Goal: Download file/media

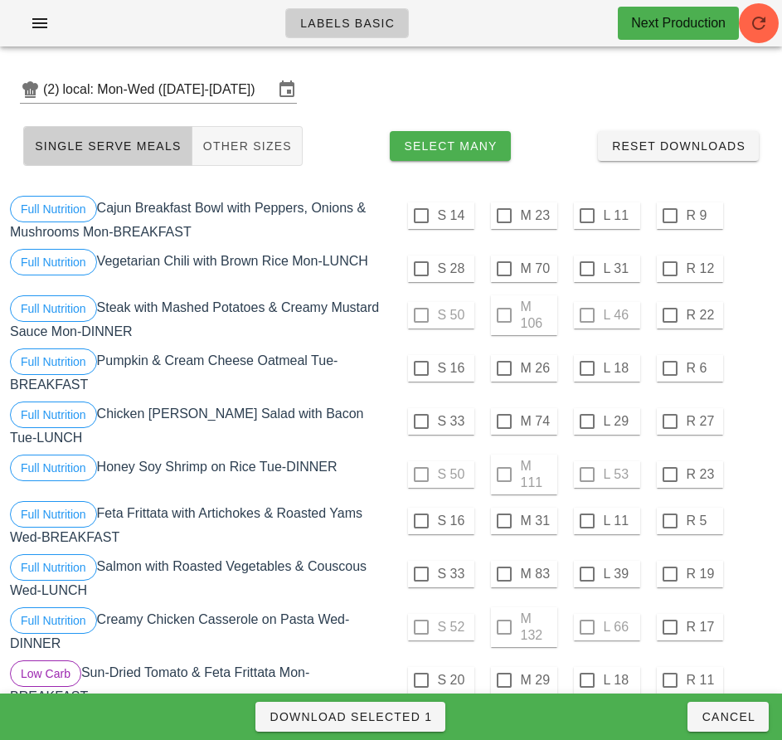
scroll to position [491, 0]
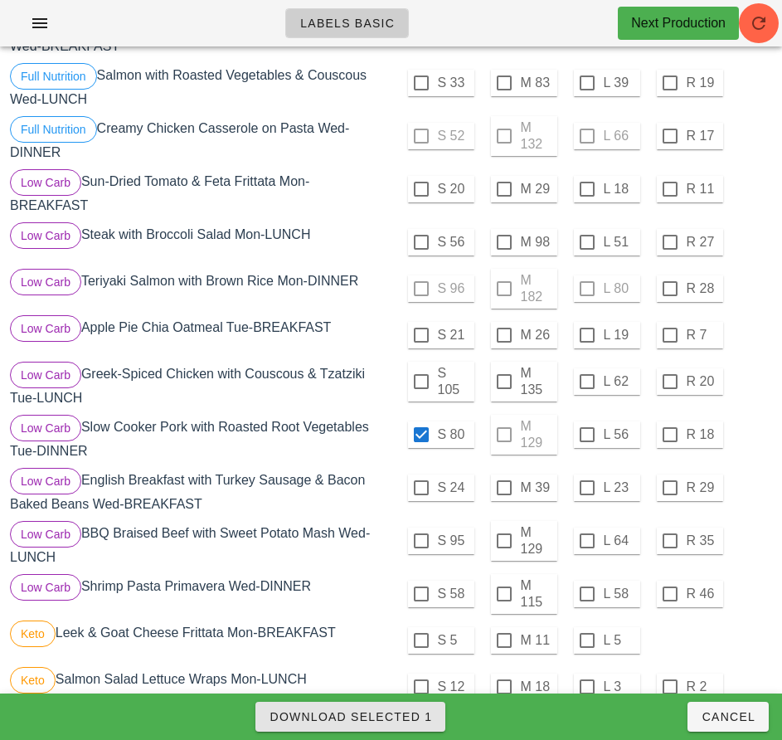
click at [420, 715] on span "Download Selected 1" at bounding box center [350, 716] width 163 height 13
checkbox input "false"
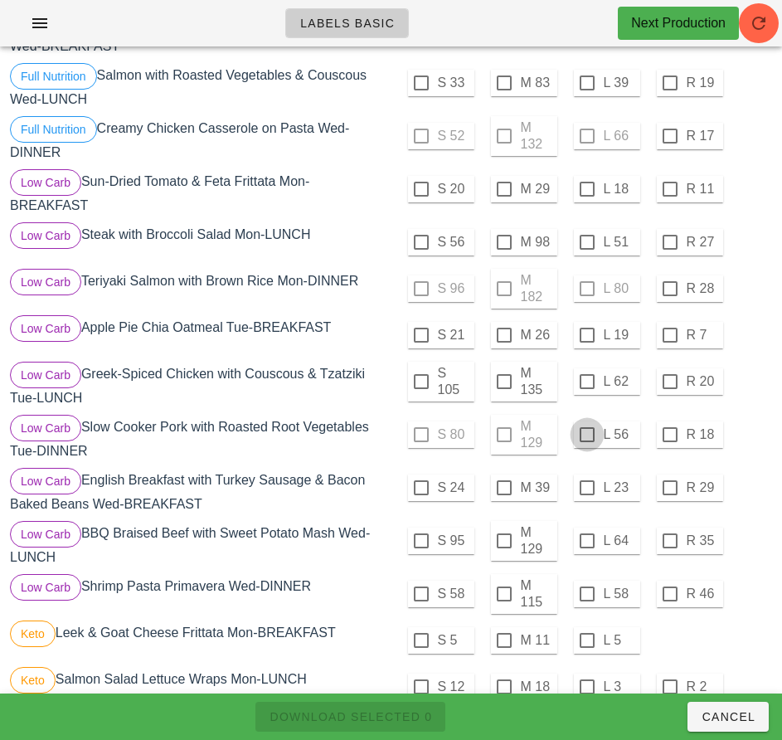
click at [585, 430] on div at bounding box center [587, 435] width 28 height 28
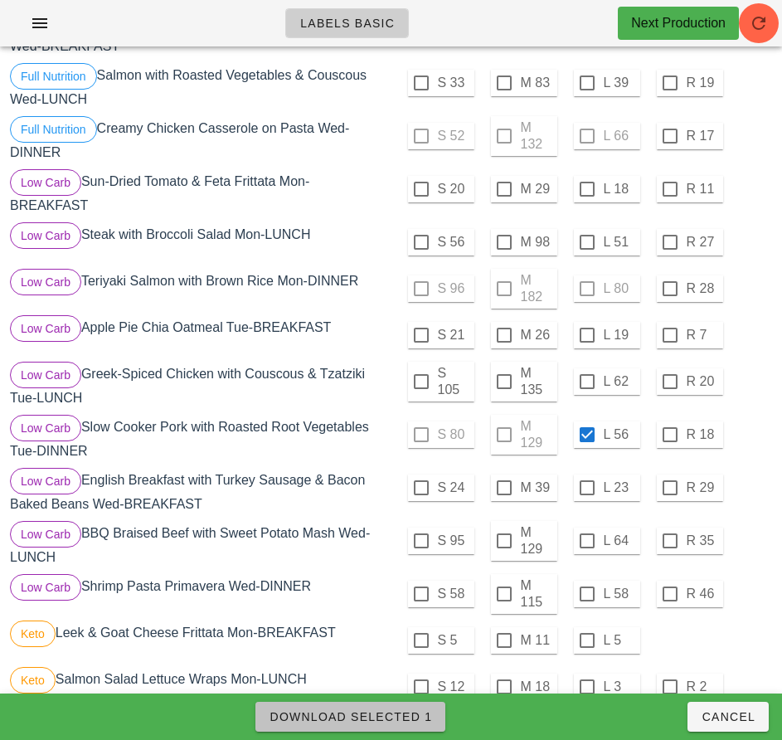
click at [407, 714] on span "Download Selected 1" at bounding box center [350, 716] width 163 height 13
checkbox input "false"
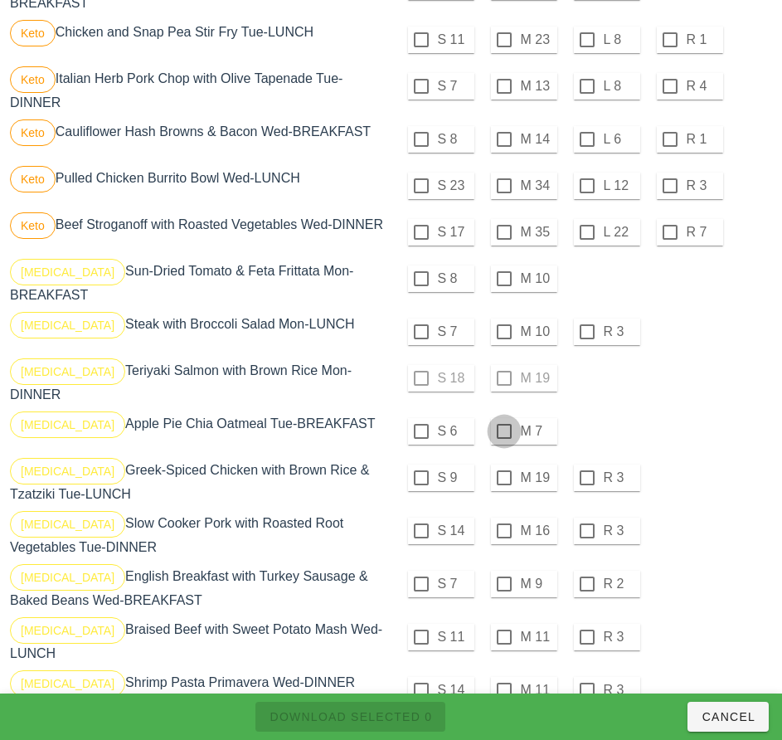
scroll to position [1292, 0]
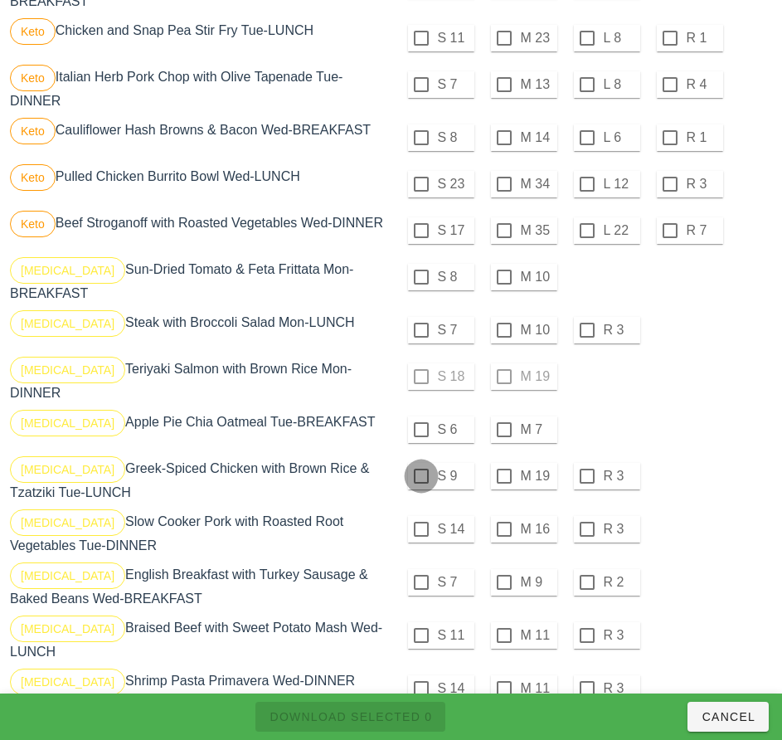
click at [421, 462] on div at bounding box center [421, 476] width 28 height 28
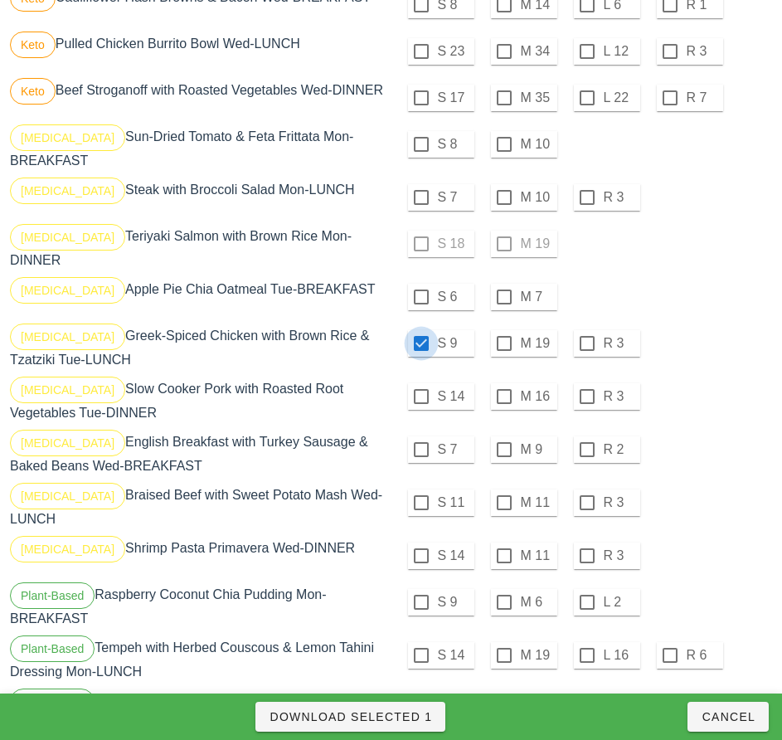
scroll to position [1428, 0]
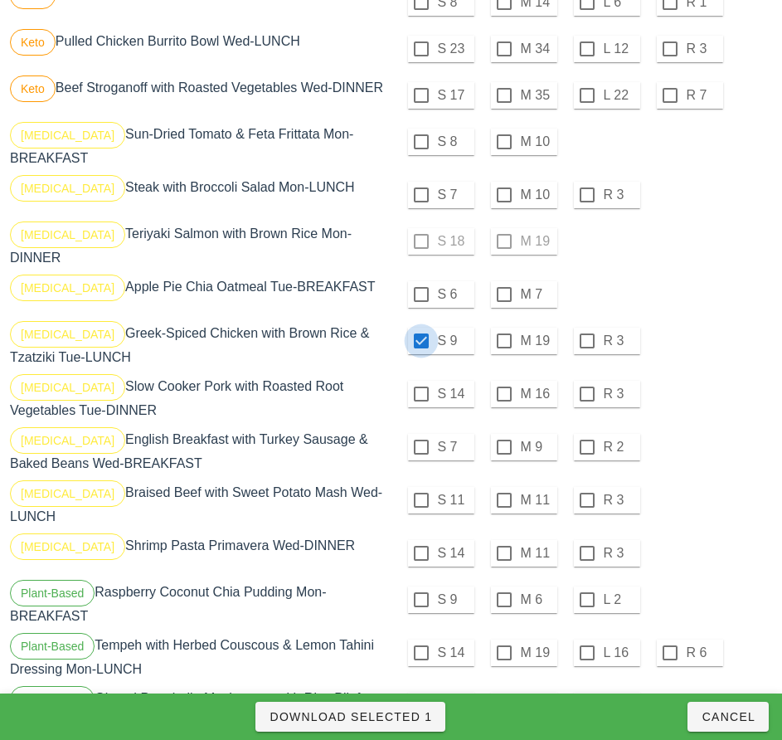
click at [421, 380] on div at bounding box center [421, 394] width 28 height 28
click at [427, 327] on div at bounding box center [421, 341] width 28 height 28
checkbox input "false"
checkbox input "true"
click at [421, 539] on div at bounding box center [421, 553] width 28 height 28
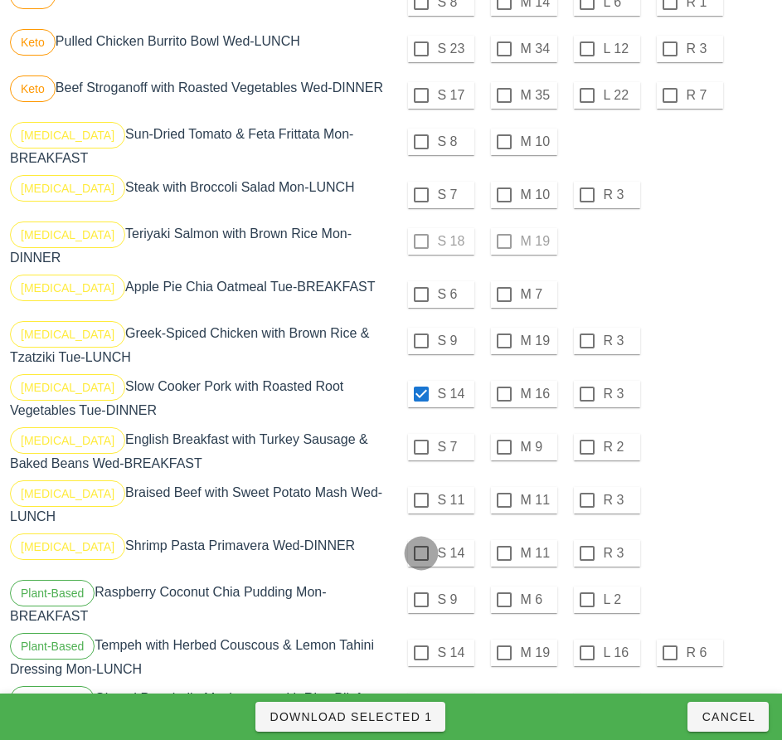
checkbox input "true"
click at [409, 720] on span "Download Selected 2" at bounding box center [350, 716] width 163 height 13
checkbox input "false"
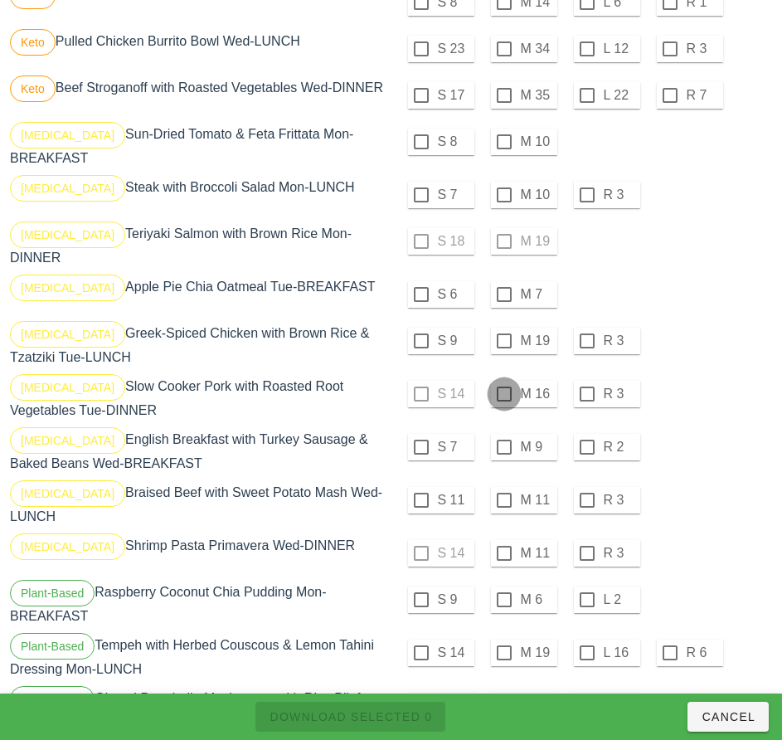
click at [504, 380] on div at bounding box center [504, 394] width 28 height 28
checkbox input "true"
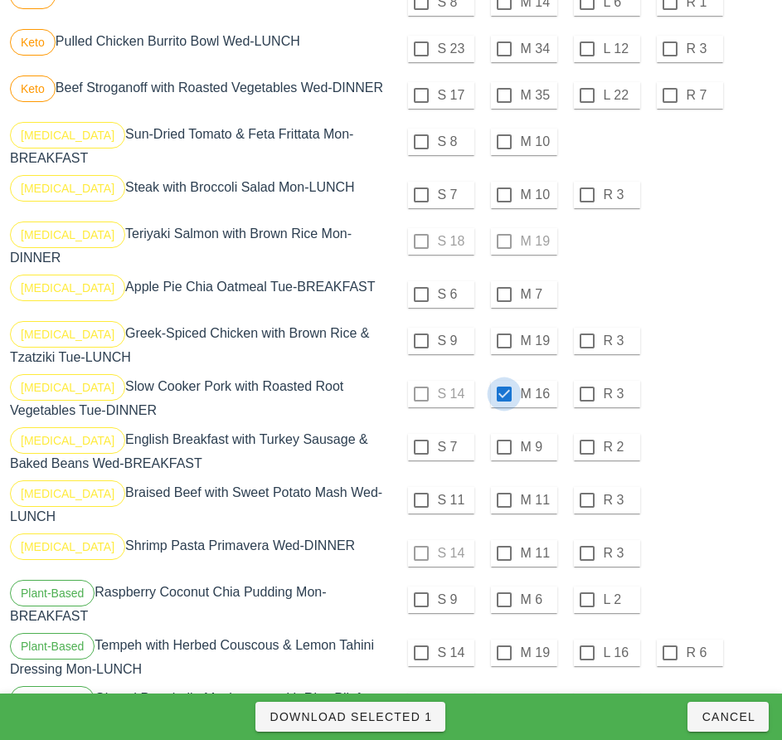
click at [506, 539] on div at bounding box center [504, 553] width 28 height 28
checkbox input "true"
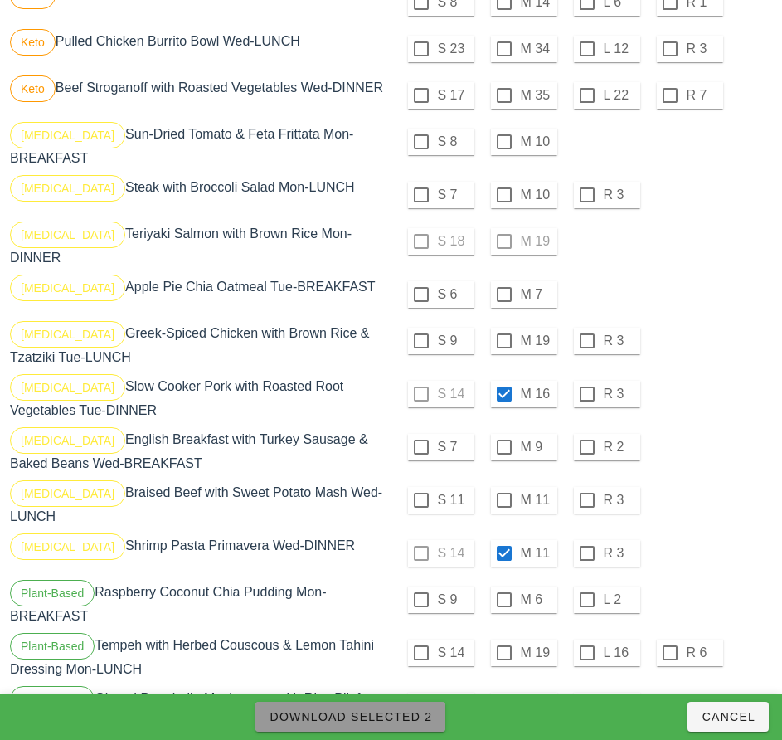
click at [404, 715] on span "Download Selected 2" at bounding box center [350, 716] width 163 height 13
checkbox input "false"
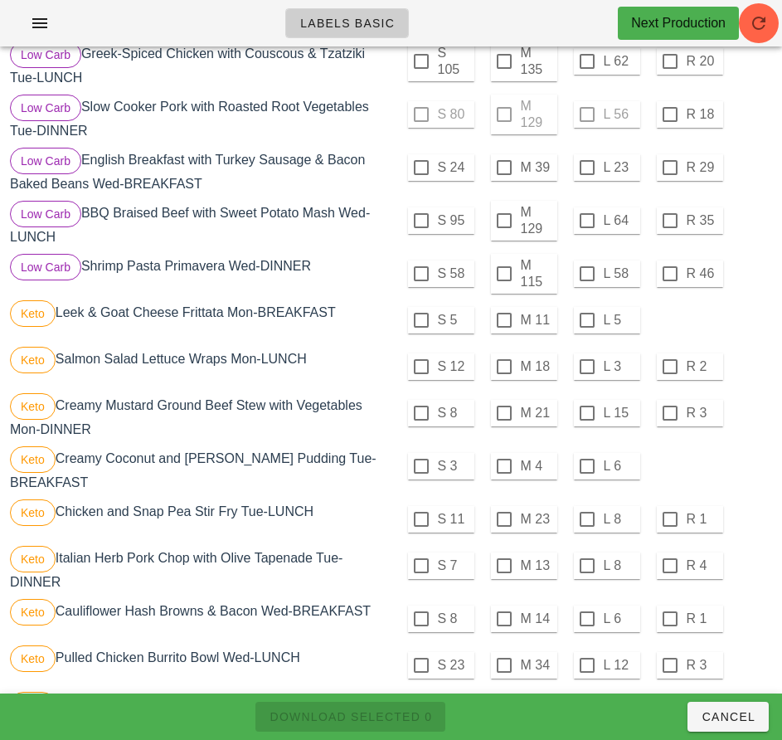
scroll to position [810, 0]
click at [504, 268] on div at bounding box center [504, 274] width 28 height 28
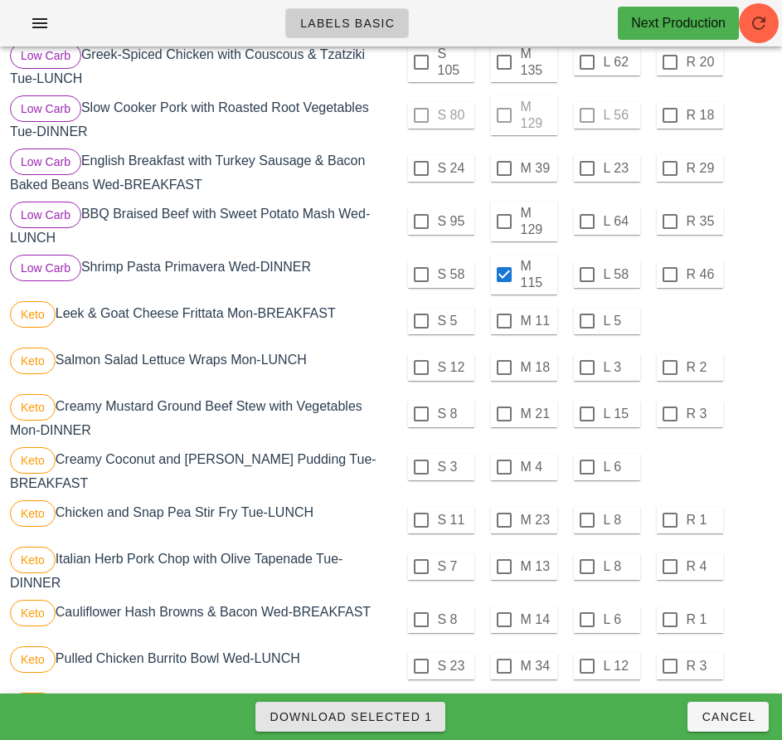
click at [405, 718] on span "Download Selected 1" at bounding box center [350, 716] width 163 height 13
checkbox input "false"
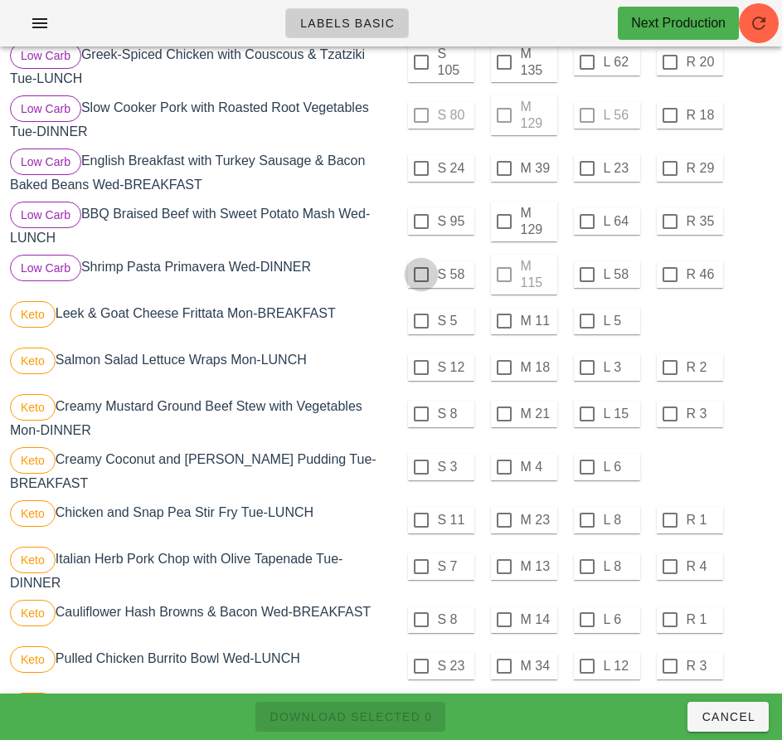
click at [421, 268] on div at bounding box center [421, 274] width 28 height 28
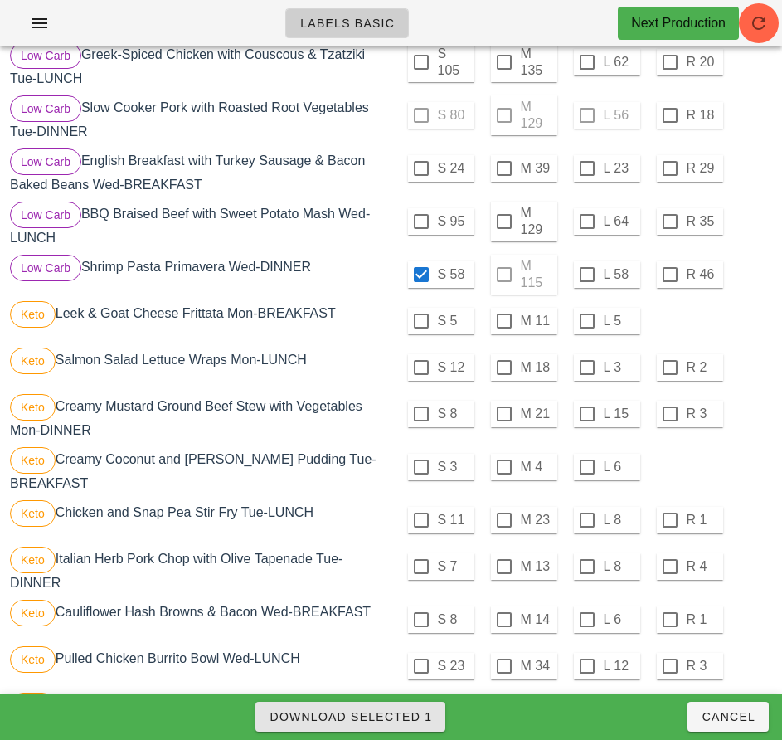
click at [418, 722] on span "Download Selected 1" at bounding box center [350, 716] width 163 height 13
checkbox input "false"
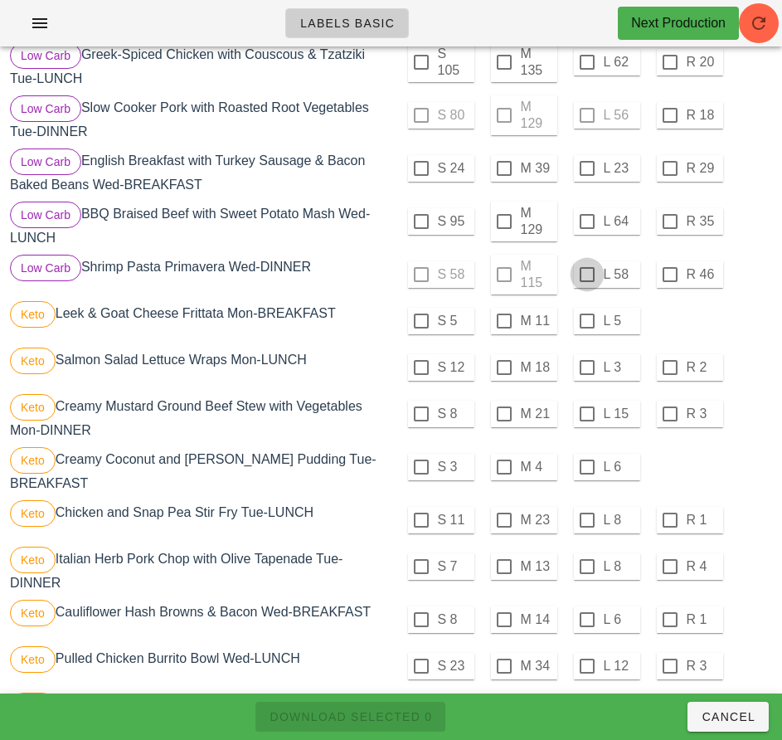
click at [586, 268] on div at bounding box center [587, 274] width 28 height 28
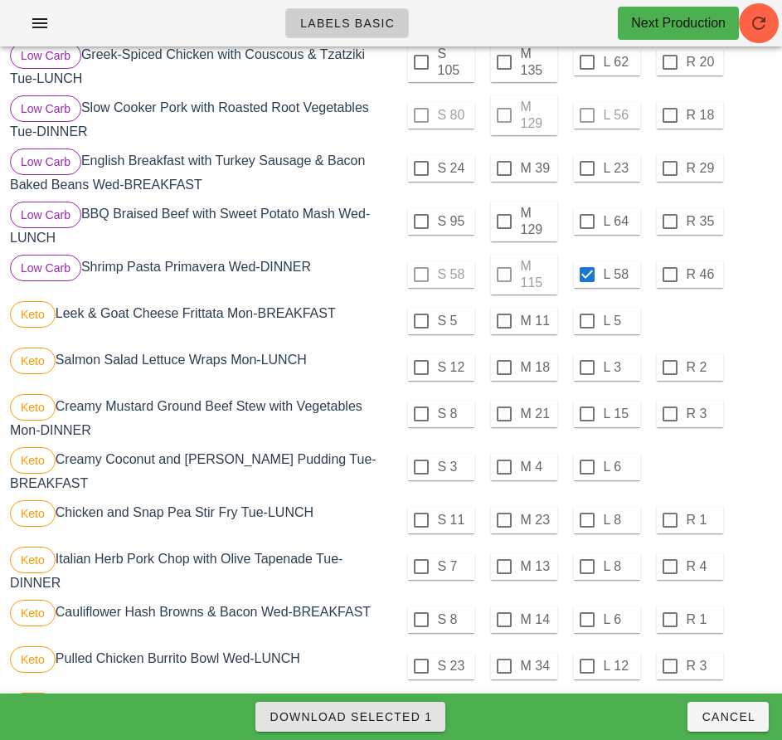
click at [418, 722] on span "Download Selected 1" at bounding box center [350, 716] width 163 height 13
checkbox input "false"
click at [752, 479] on div "S 3 M 4 L 6" at bounding box center [584, 467] width 378 height 40
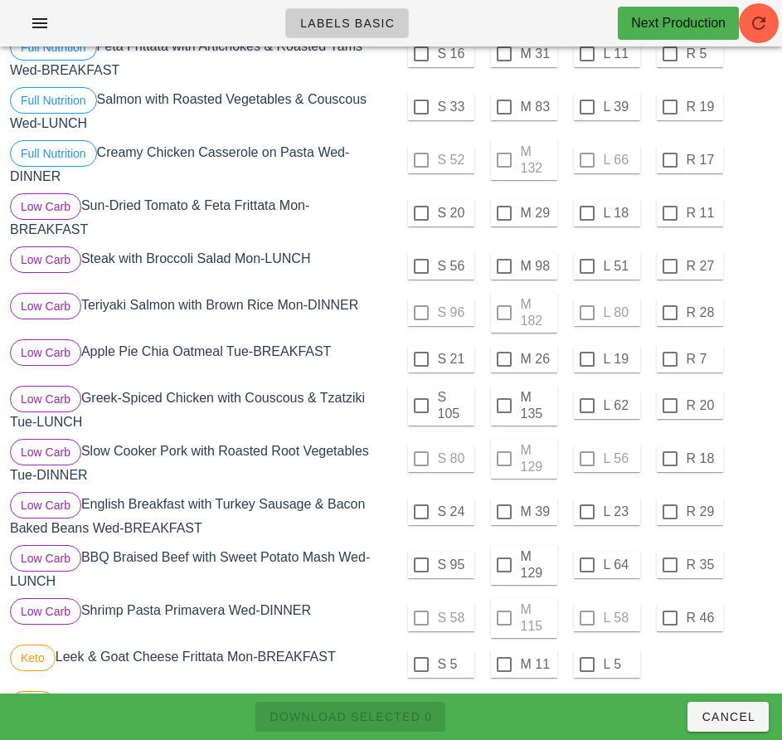
scroll to position [466, 0]
click at [504, 400] on div at bounding box center [504, 406] width 28 height 28
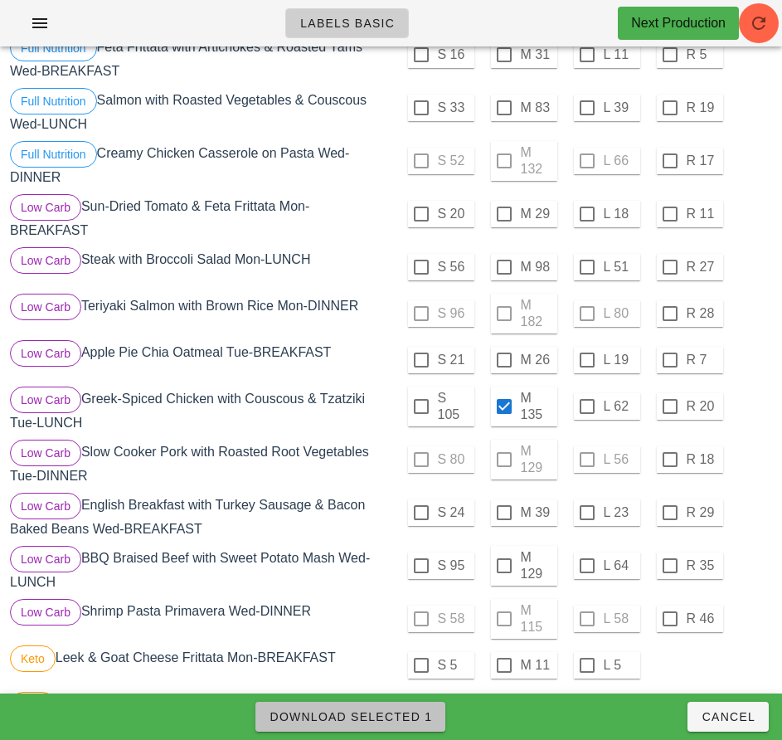
click at [411, 722] on span "Download Selected 1" at bounding box center [350, 716] width 163 height 13
checkbox input "false"
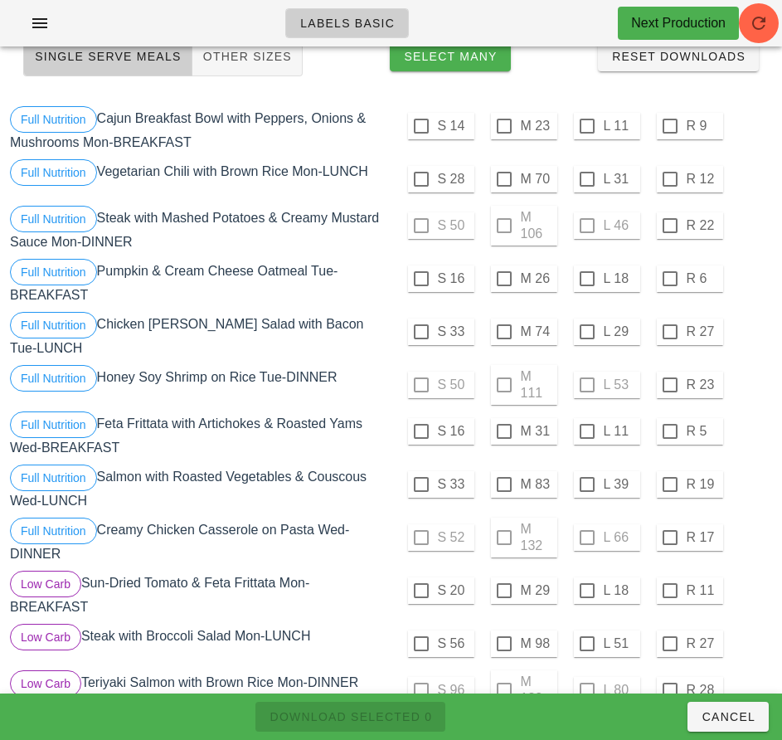
scroll to position [72, 0]
